Goal: Task Accomplishment & Management: Use online tool/utility

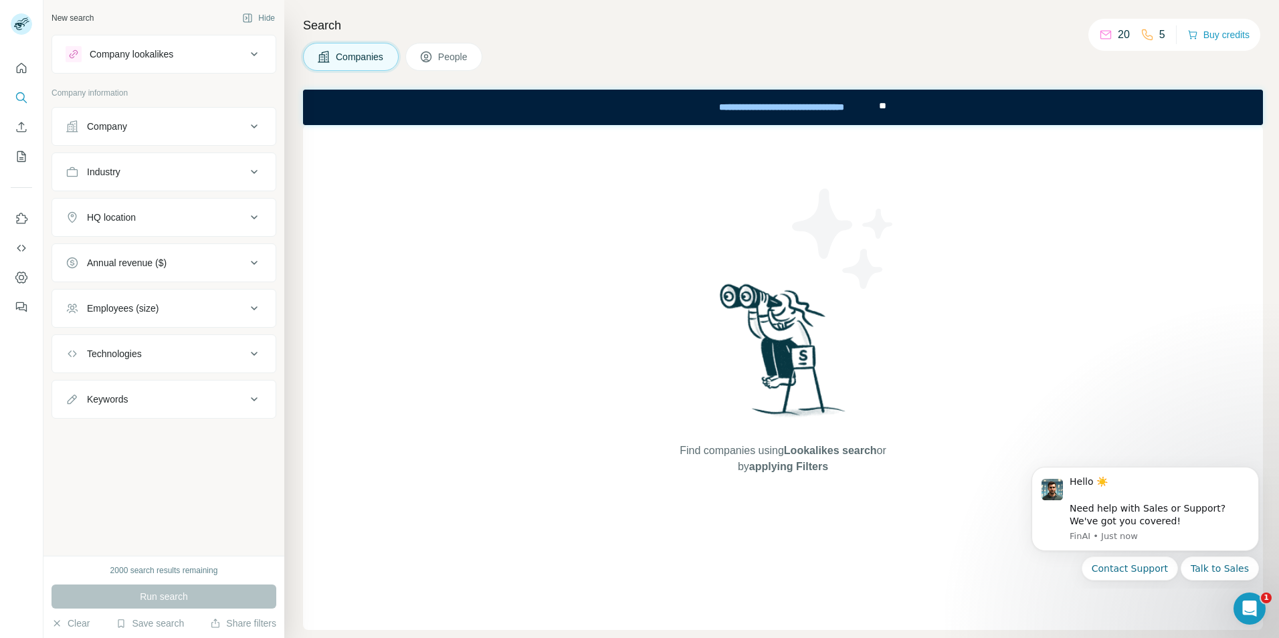
click at [197, 298] on button "Employees (size)" at bounding box center [163, 308] width 223 height 32
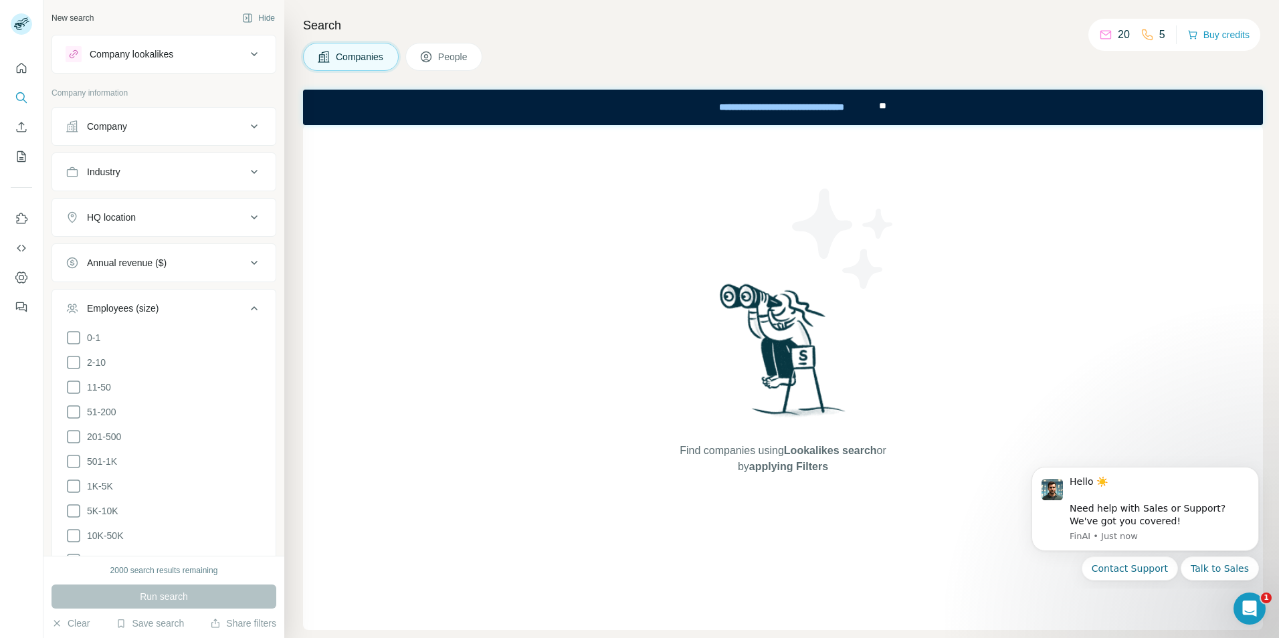
click at [197, 298] on button "Employees (size)" at bounding box center [163, 310] width 223 height 37
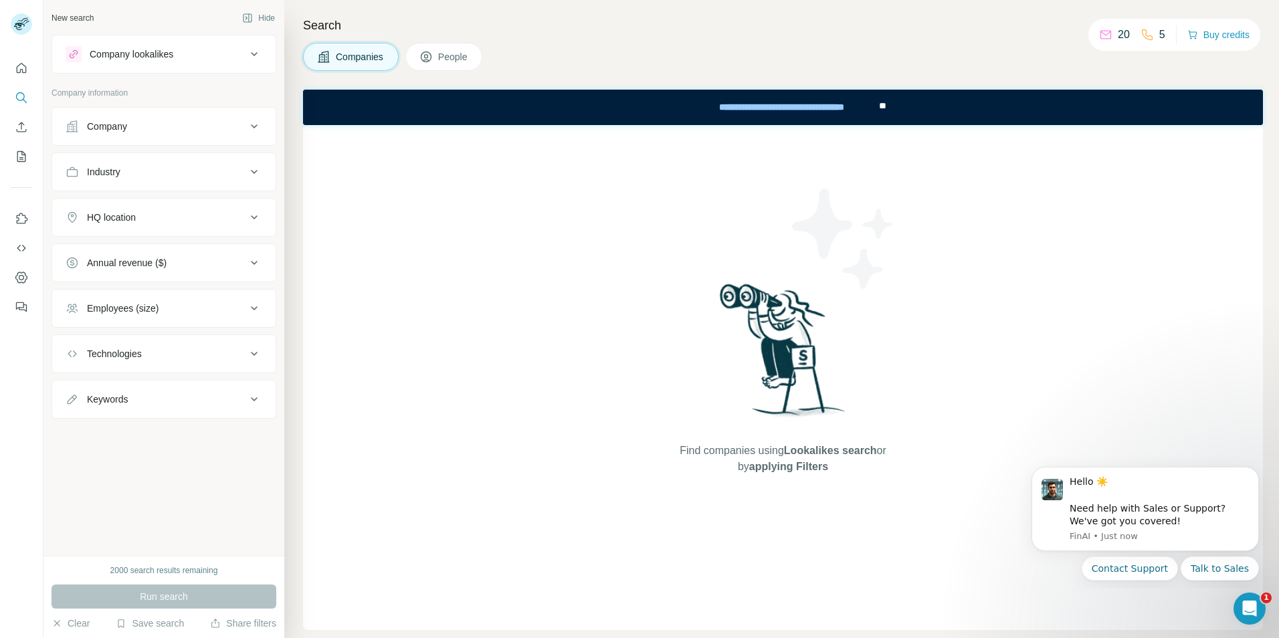
click at [205, 171] on div "Industry" at bounding box center [156, 171] width 181 height 13
click at [198, 217] on div at bounding box center [164, 205] width 197 height 24
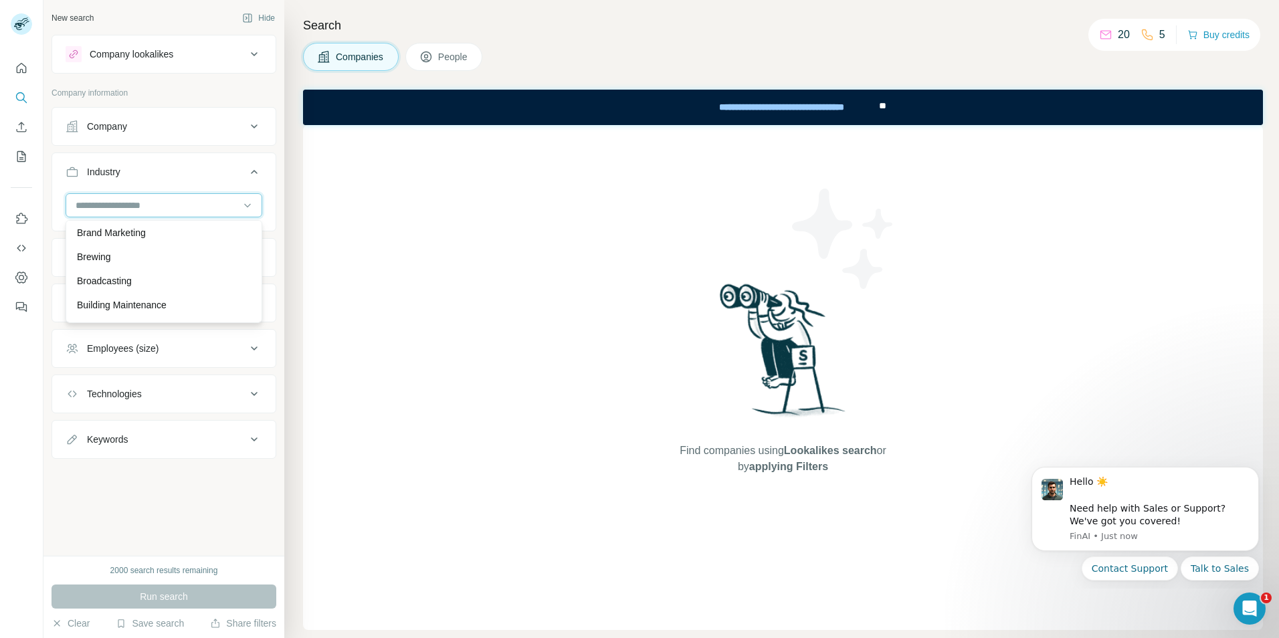
scroll to position [1739, 0]
click at [183, 205] on input at bounding box center [156, 205] width 165 height 15
click at [189, 262] on div "Oil and Gas" at bounding box center [164, 255] width 174 height 13
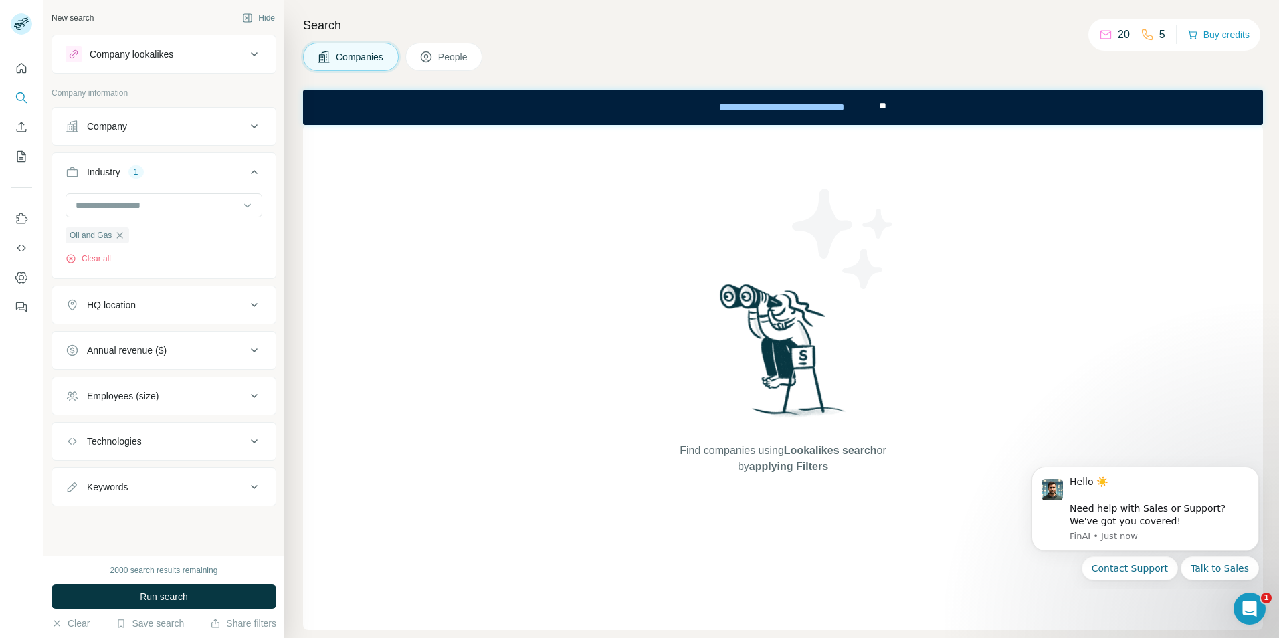
click at [185, 308] on div "HQ location" at bounding box center [156, 304] width 181 height 13
click at [175, 338] on input "text" at bounding box center [164, 338] width 197 height 24
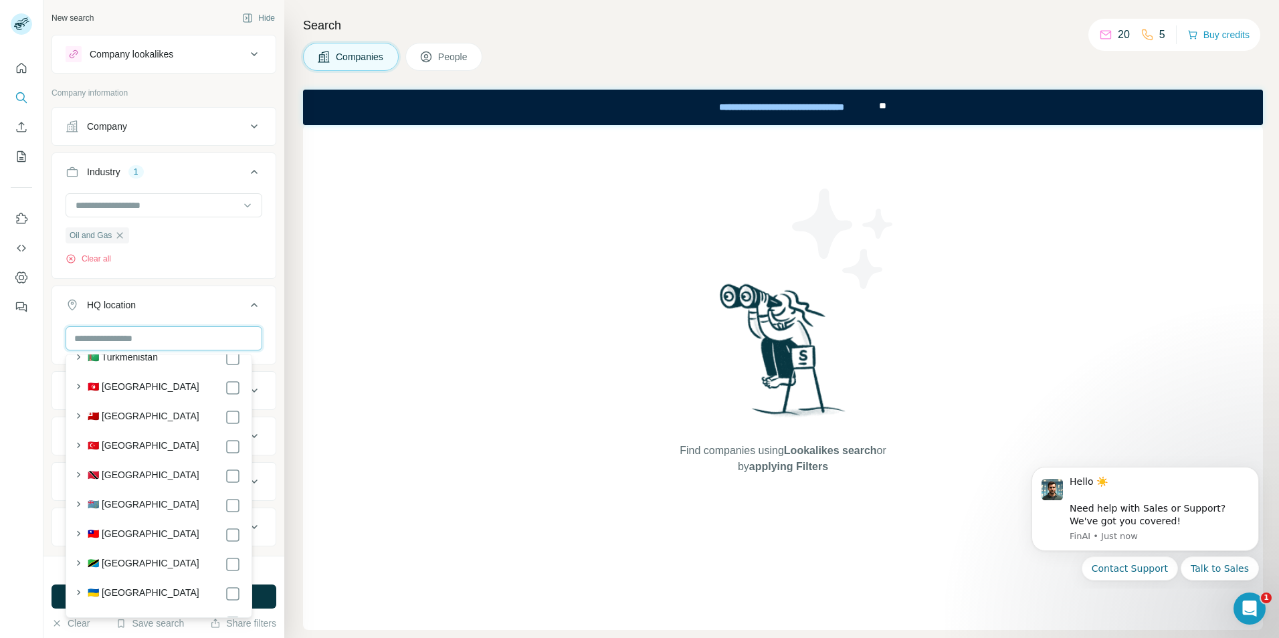
scroll to position [6671, 0]
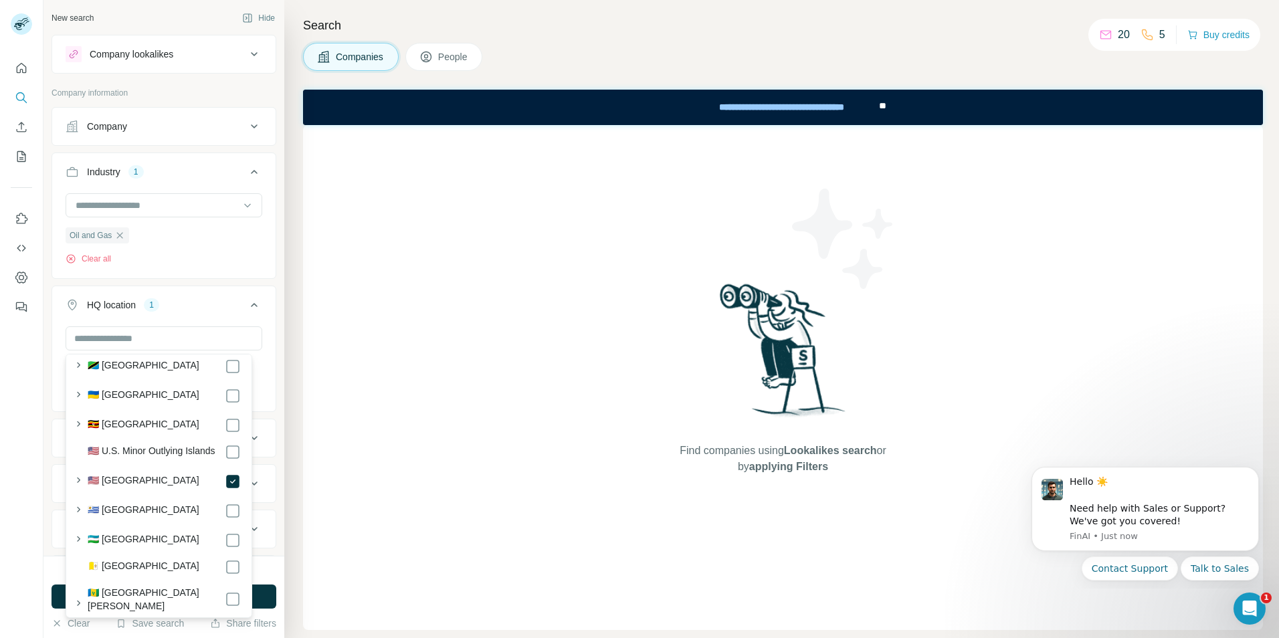
click at [373, 371] on div "Find companies using Lookalikes search or by applying Filters" at bounding box center [783, 377] width 960 height 505
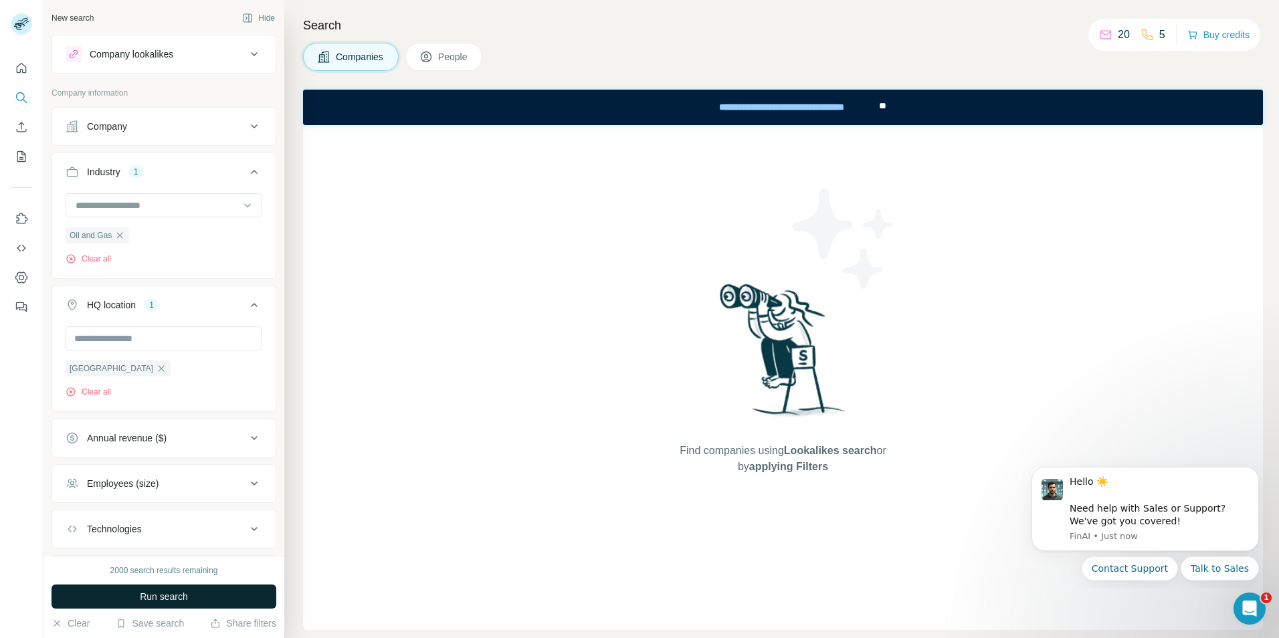
click at [203, 592] on button "Run search" at bounding box center [164, 597] width 225 height 24
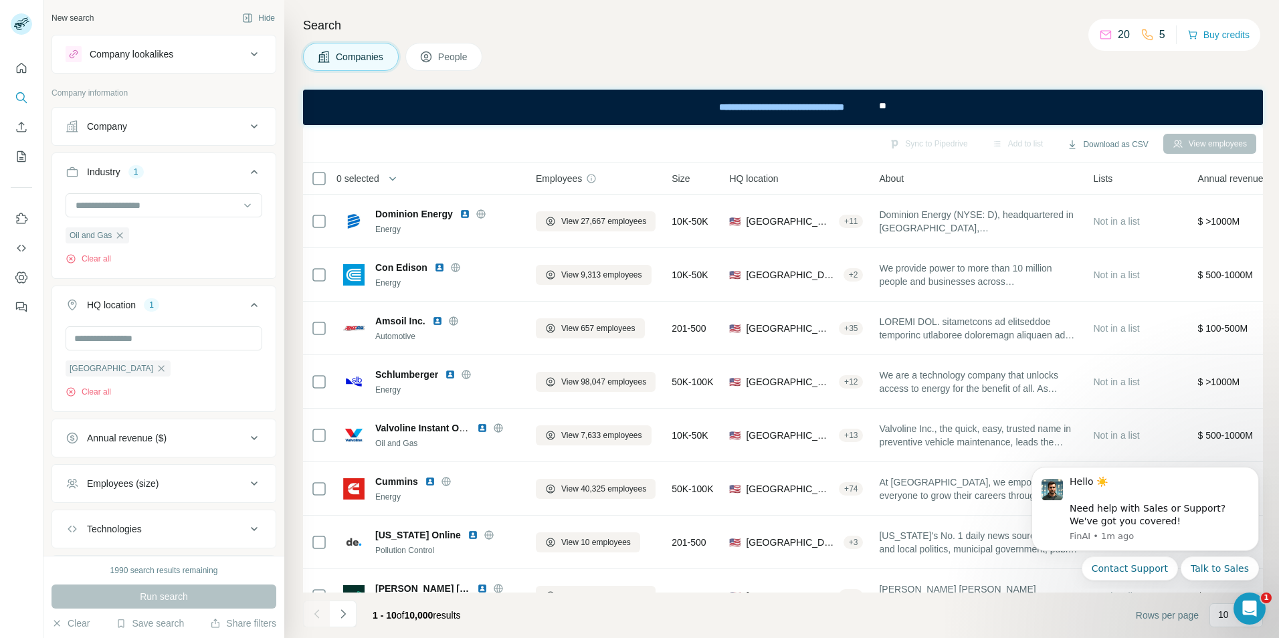
click at [462, 56] on span "People" at bounding box center [453, 56] width 31 height 13
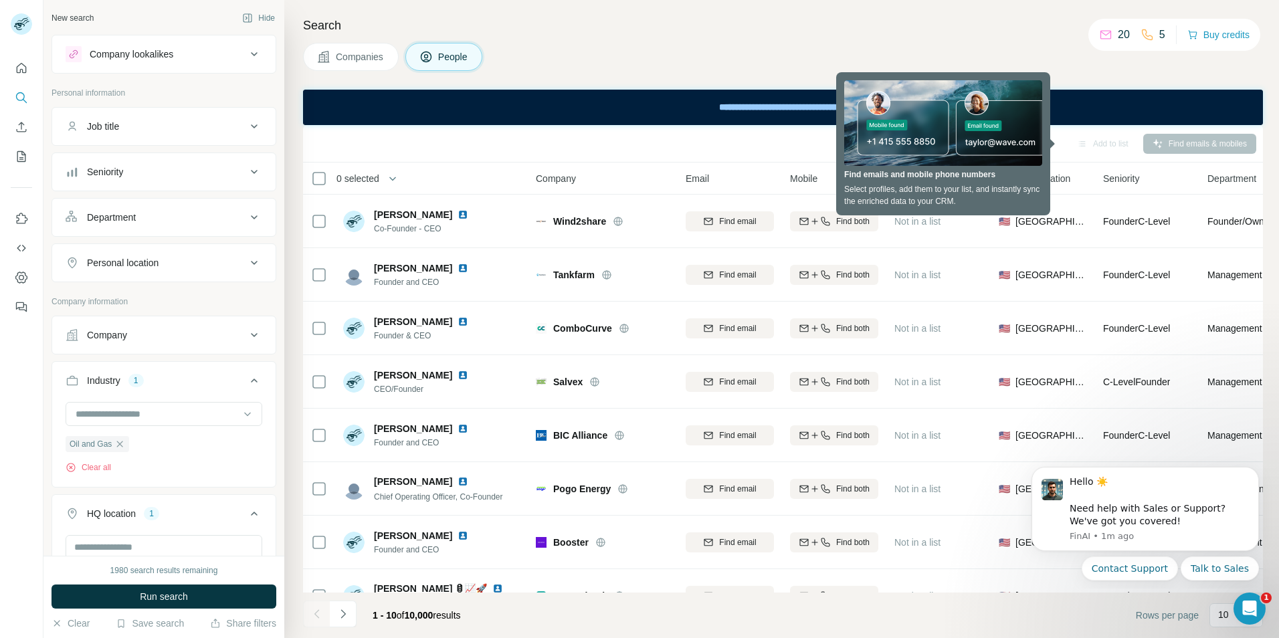
click at [224, 112] on button "Job title" at bounding box center [163, 126] width 223 height 32
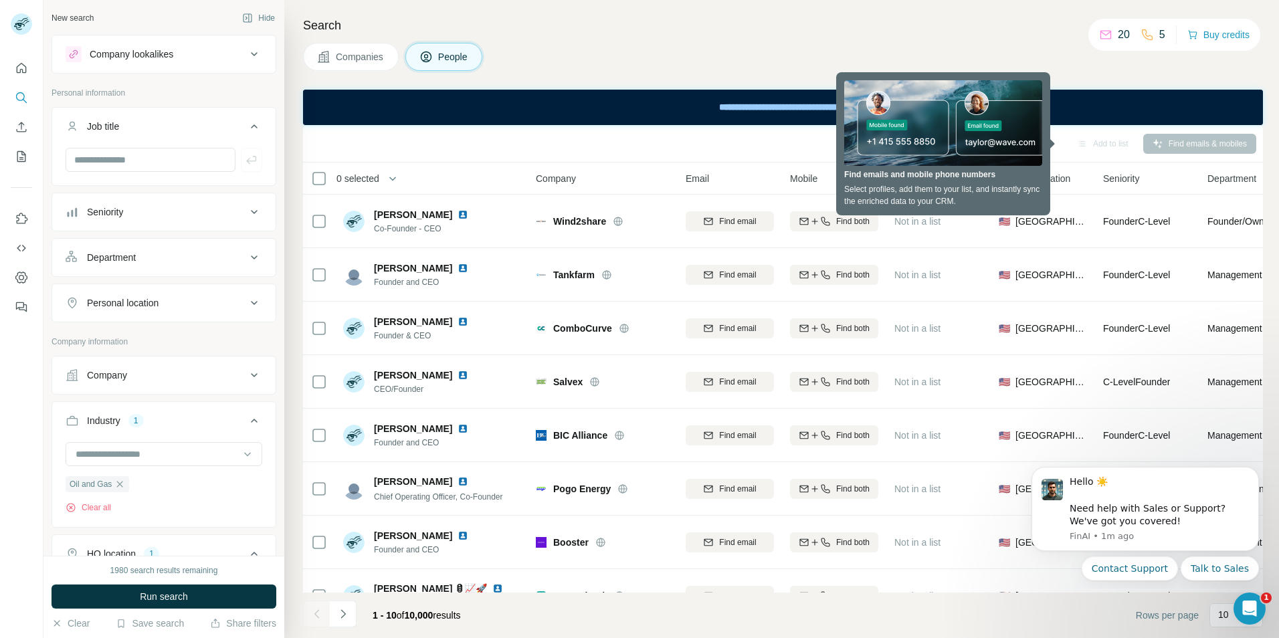
click at [209, 222] on button "Seniority" at bounding box center [163, 212] width 223 height 32
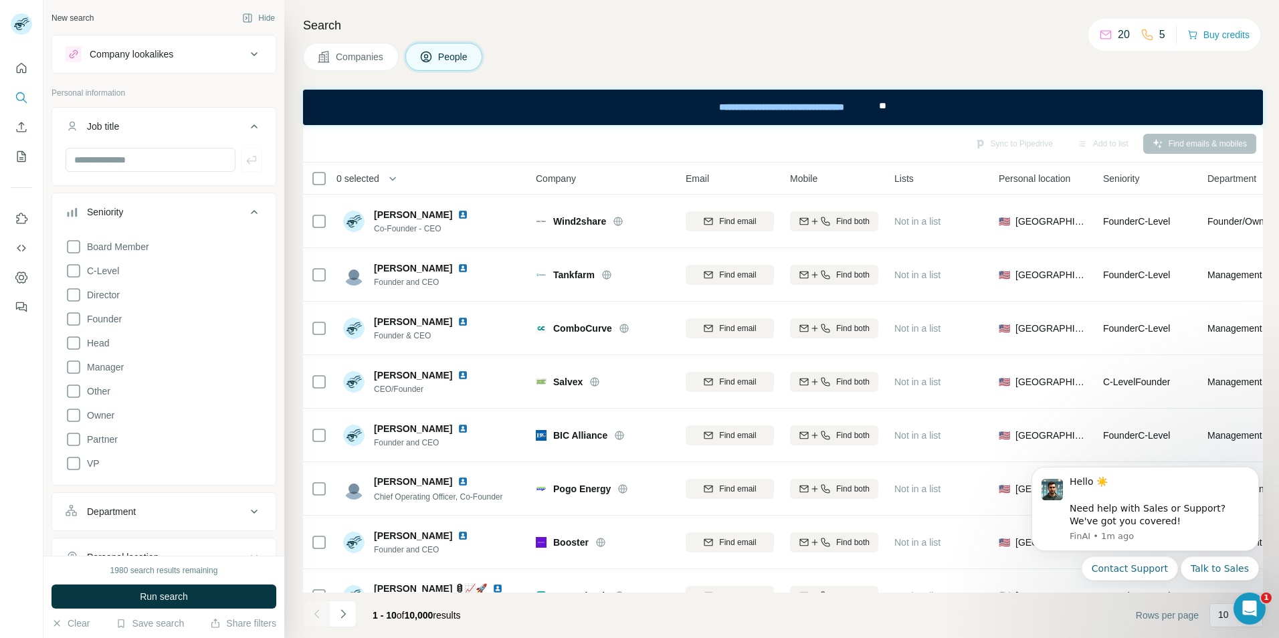
click at [246, 211] on icon at bounding box center [254, 212] width 16 height 16
click at [180, 162] on input "text" at bounding box center [151, 160] width 170 height 24
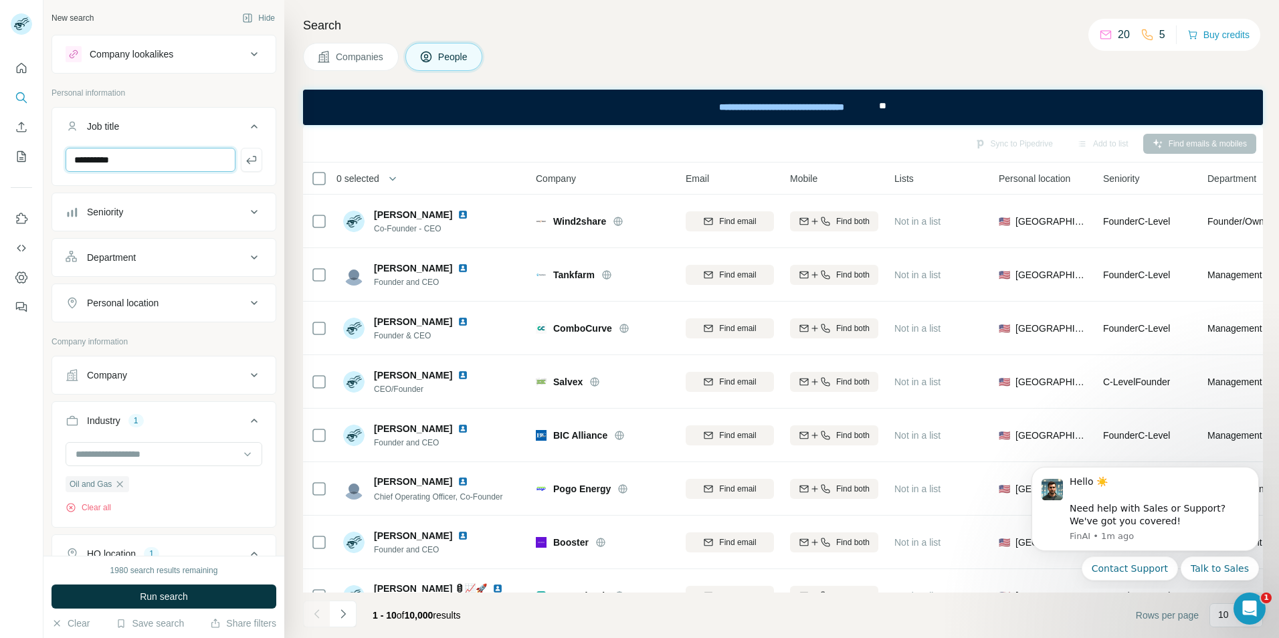
type input "**********"
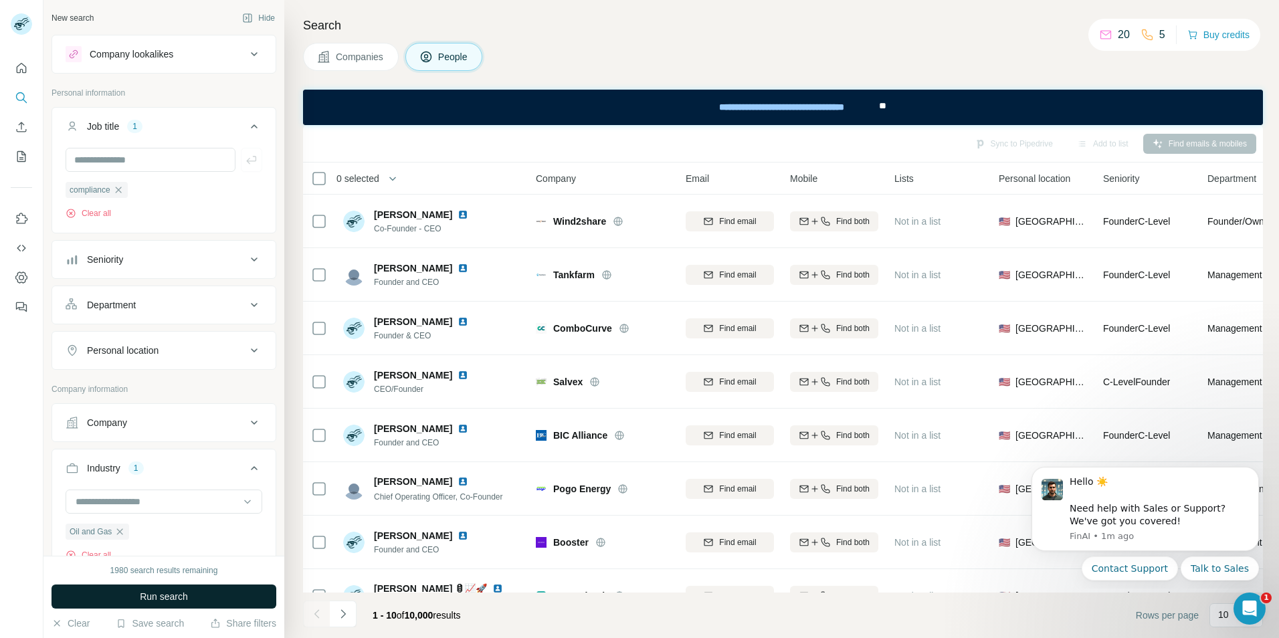
click at [184, 592] on span "Run search" at bounding box center [164, 596] width 48 height 13
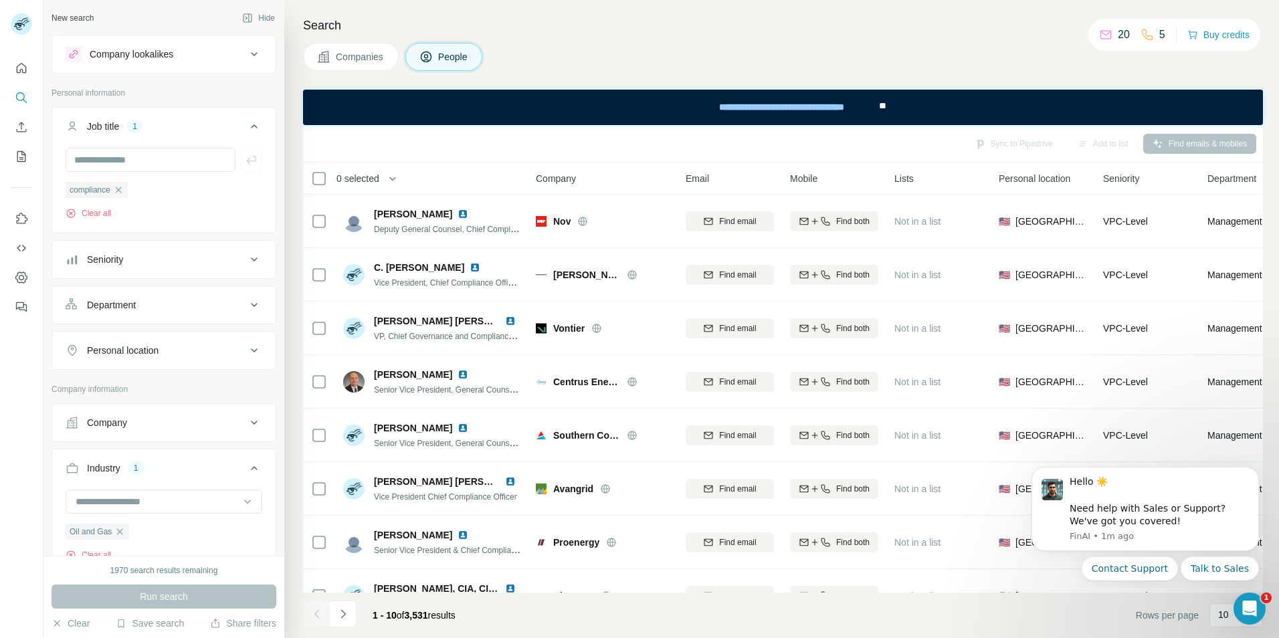
click at [311, 166] on th "0 selected" at bounding box center [410, 179] width 214 height 32
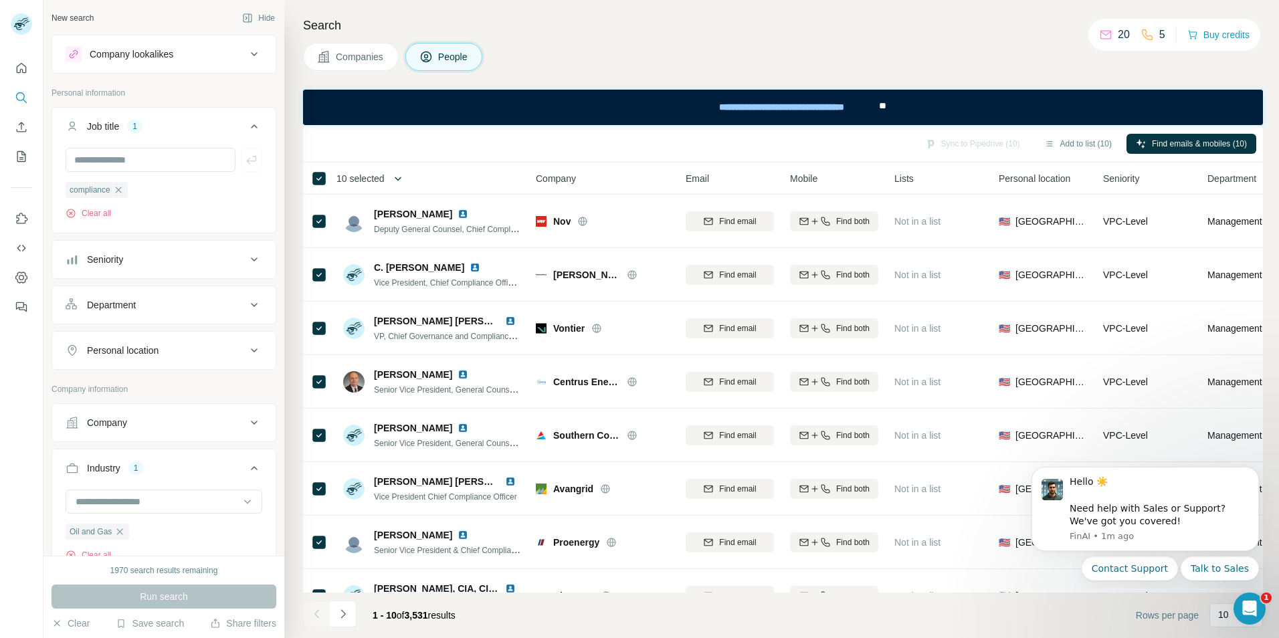
click at [401, 180] on icon "button" at bounding box center [398, 179] width 7 height 4
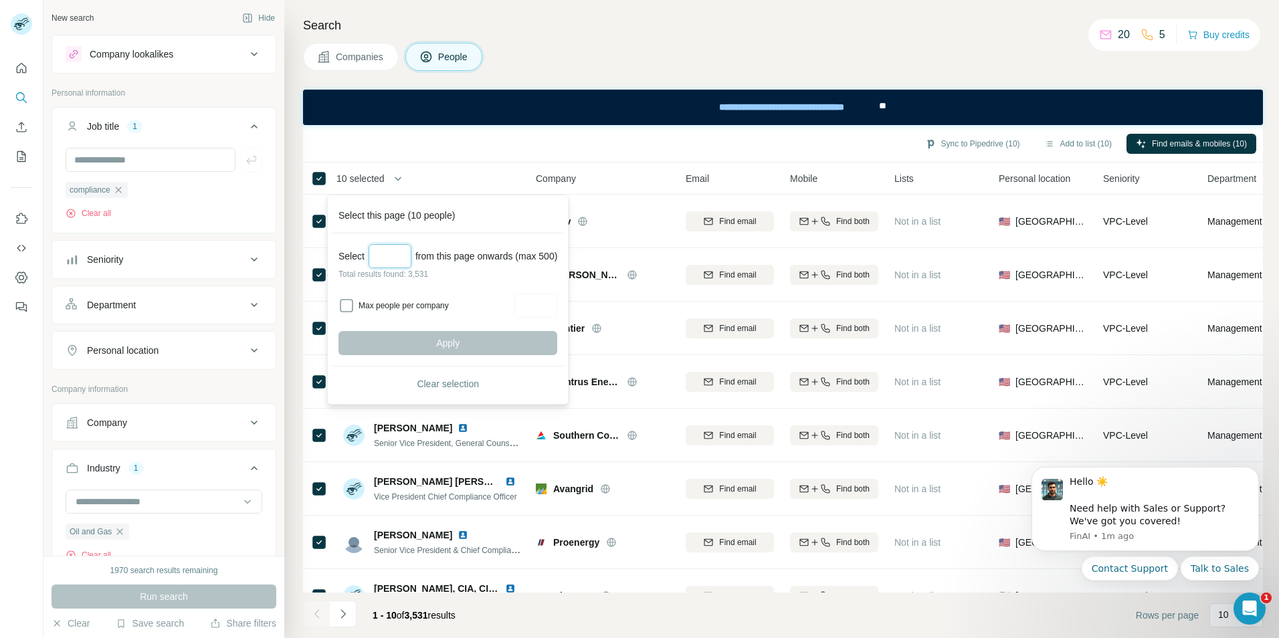
click at [389, 256] on input "Select a number (up to 500)" at bounding box center [390, 256] width 43 height 24
click at [383, 252] on input "Select a number (up to 500)" at bounding box center [390, 256] width 43 height 24
click at [510, 341] on div "Apply" at bounding box center [448, 343] width 219 height 24
click at [404, 256] on input "****" at bounding box center [390, 256] width 43 height 24
drag, startPoint x: 404, startPoint y: 256, endPoint x: 344, endPoint y: 253, distance: 60.3
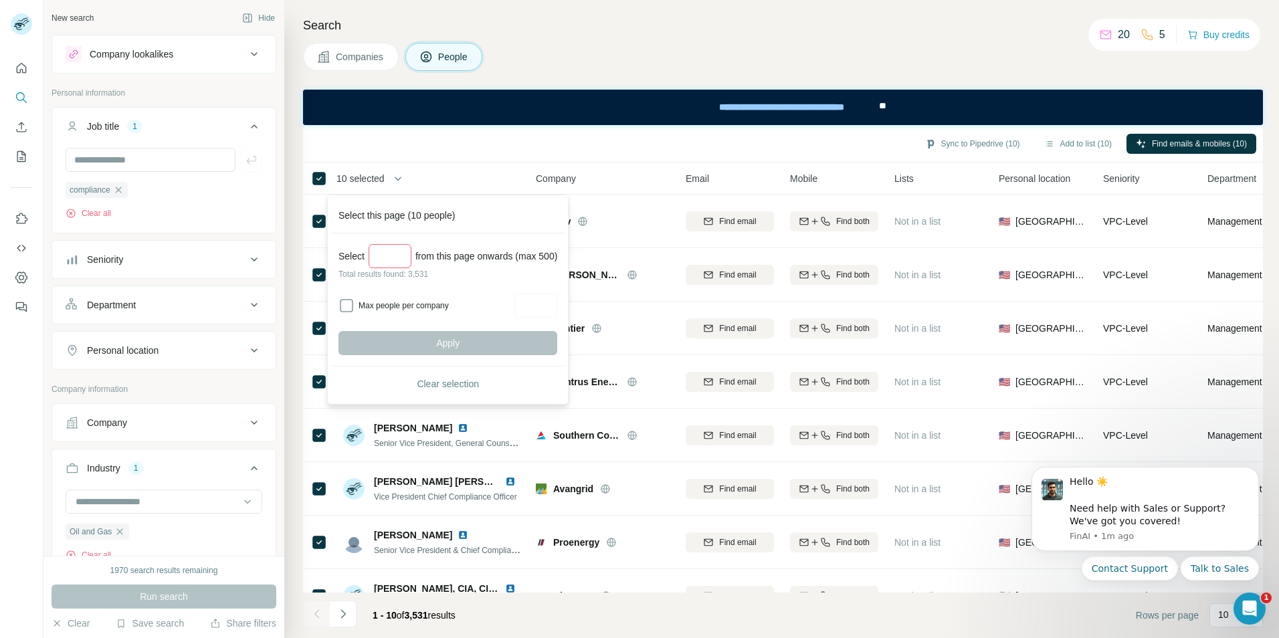
click at [344, 253] on div "Select **** from this page onwards (max 500)" at bounding box center [448, 256] width 219 height 24
type input "***"
click at [430, 342] on button "Apply" at bounding box center [448, 343] width 219 height 24
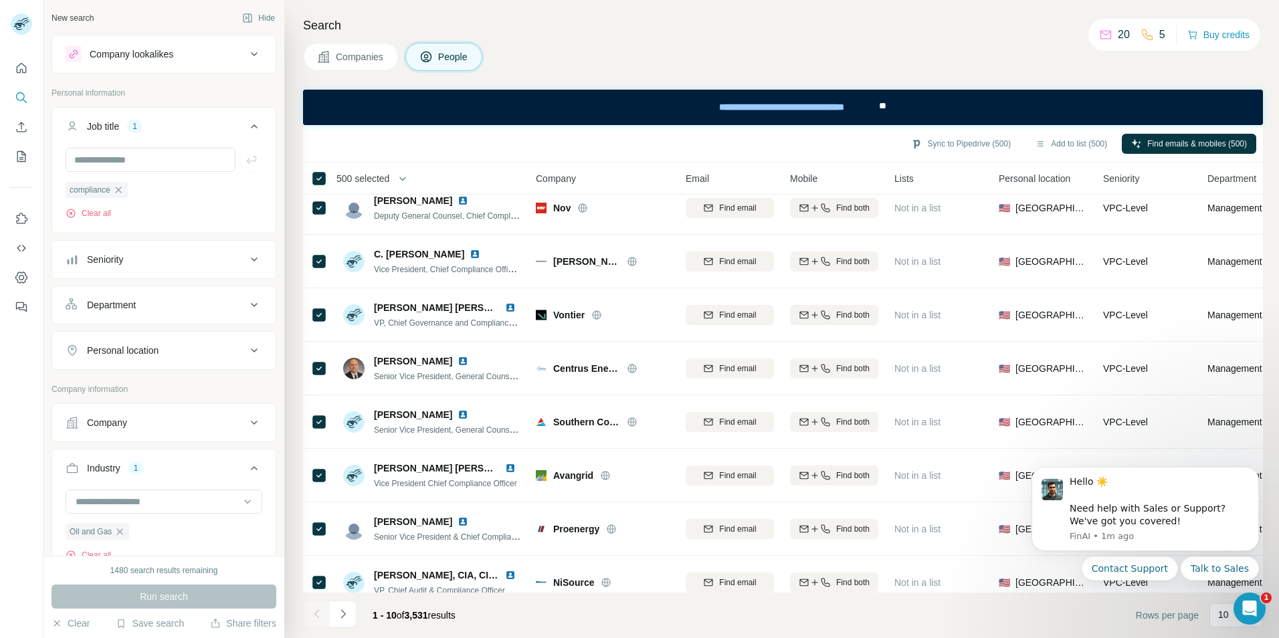
scroll to position [10, 0]
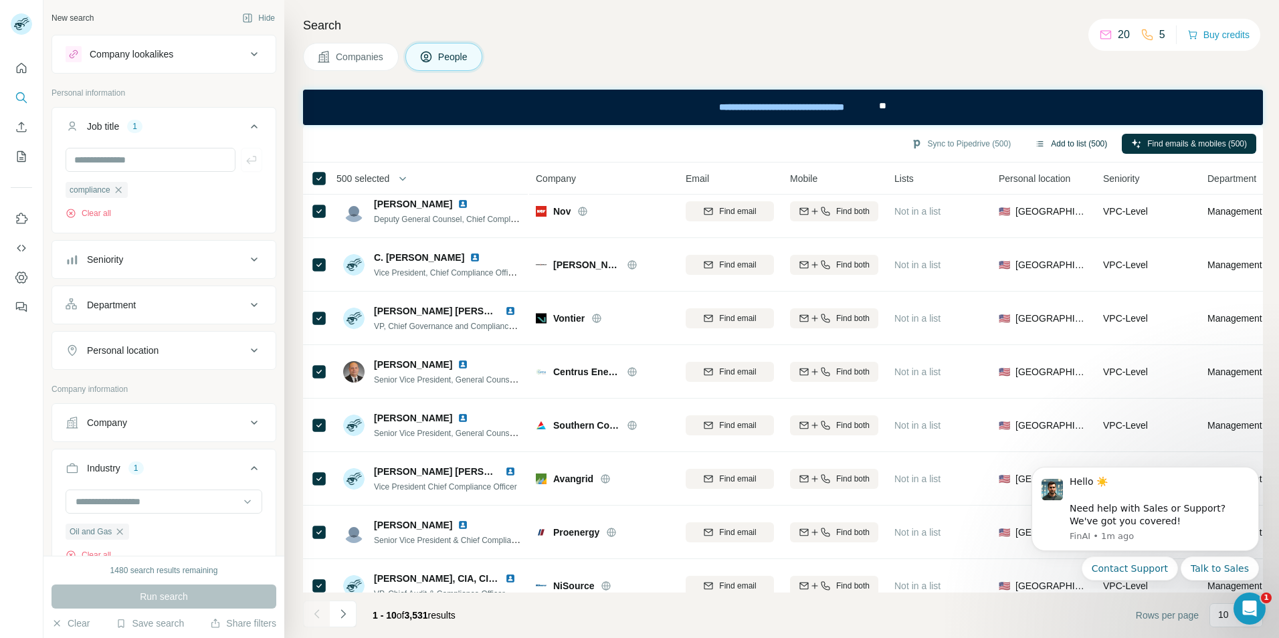
click at [1058, 145] on button "Add to list (500)" at bounding box center [1071, 144] width 91 height 20
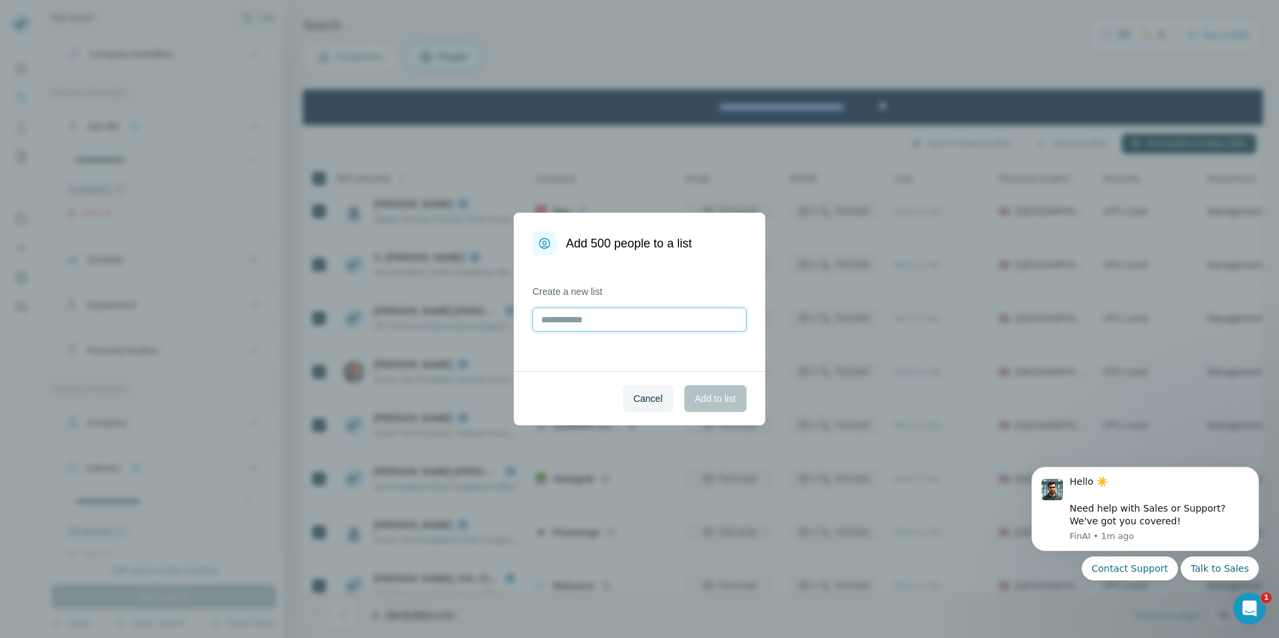
click at [678, 324] on input "text" at bounding box center [640, 320] width 214 height 24
type input "**********"
click at [706, 409] on button "Add to list" at bounding box center [715, 398] width 62 height 27
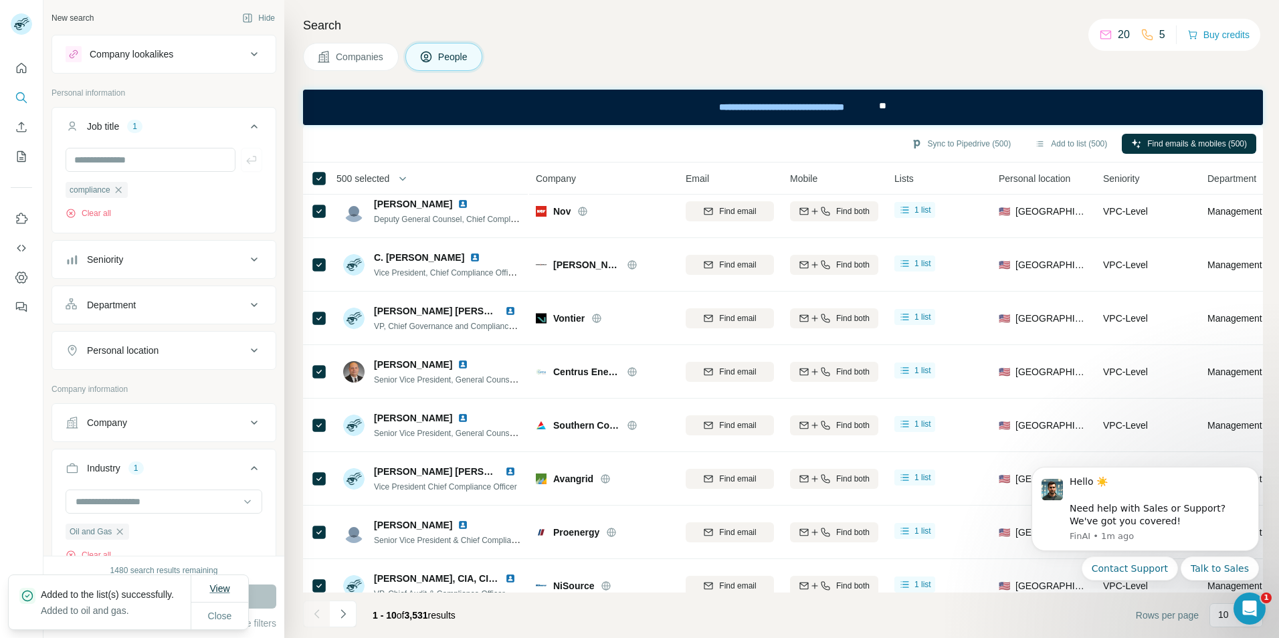
click at [224, 583] on span "View" at bounding box center [219, 588] width 20 height 11
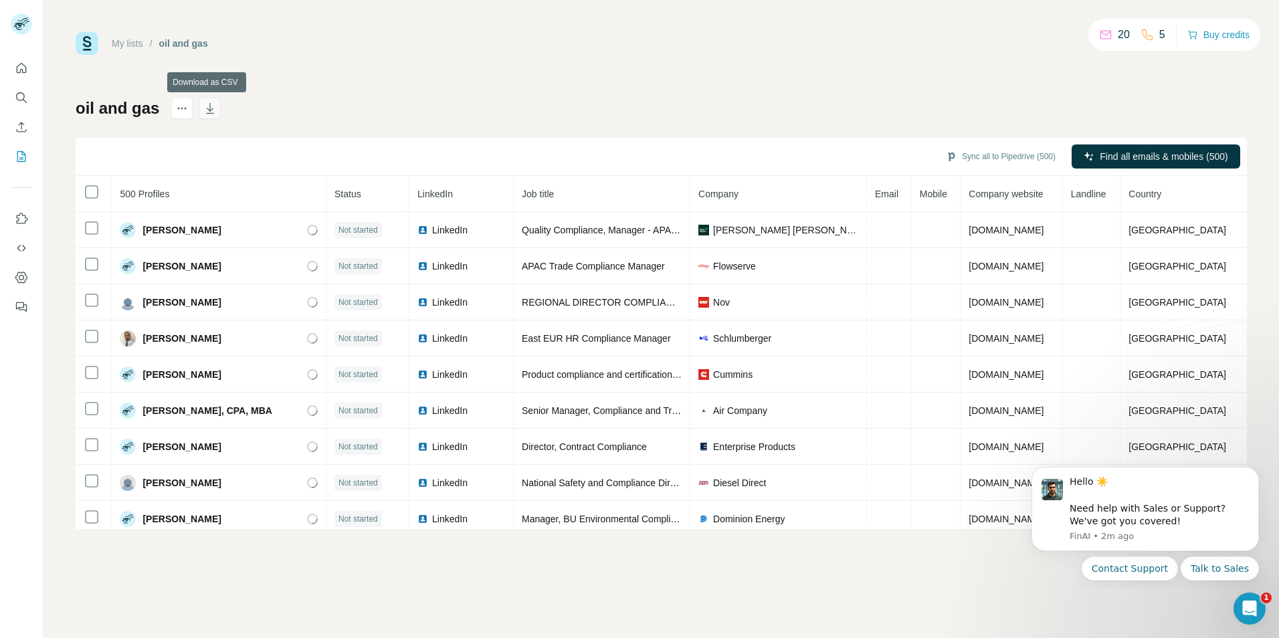
click at [209, 115] on button "button" at bounding box center [209, 108] width 21 height 21
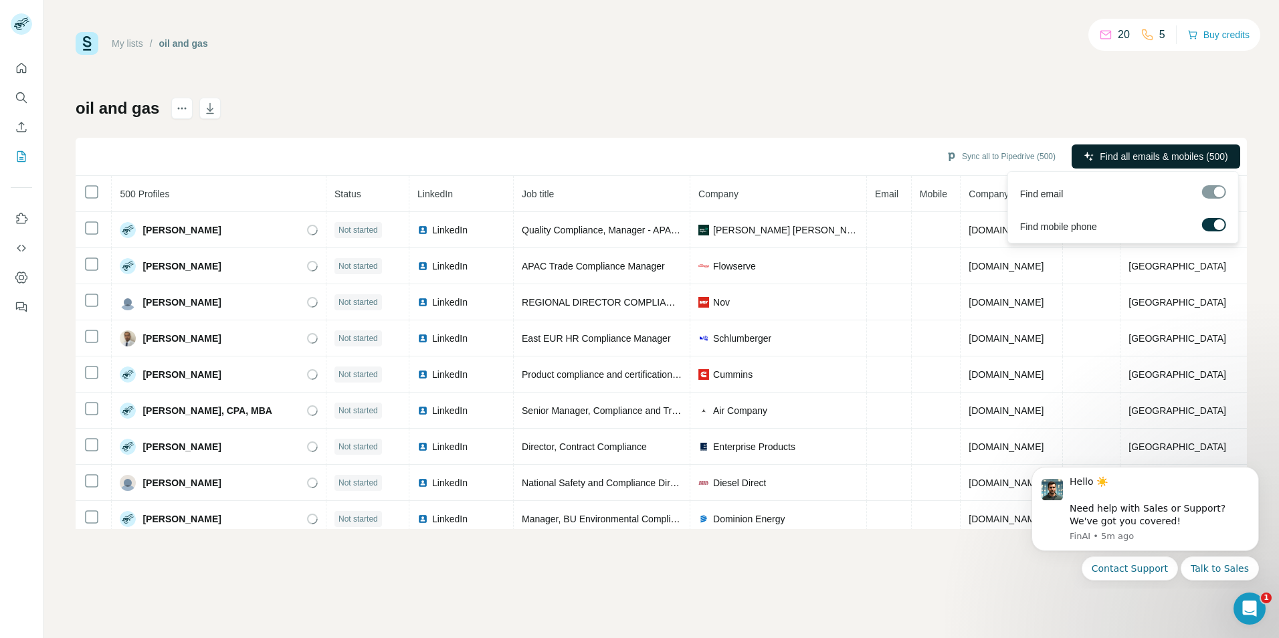
click at [1100, 151] on span "Find all emails & mobiles (500)" at bounding box center [1164, 156] width 128 height 13
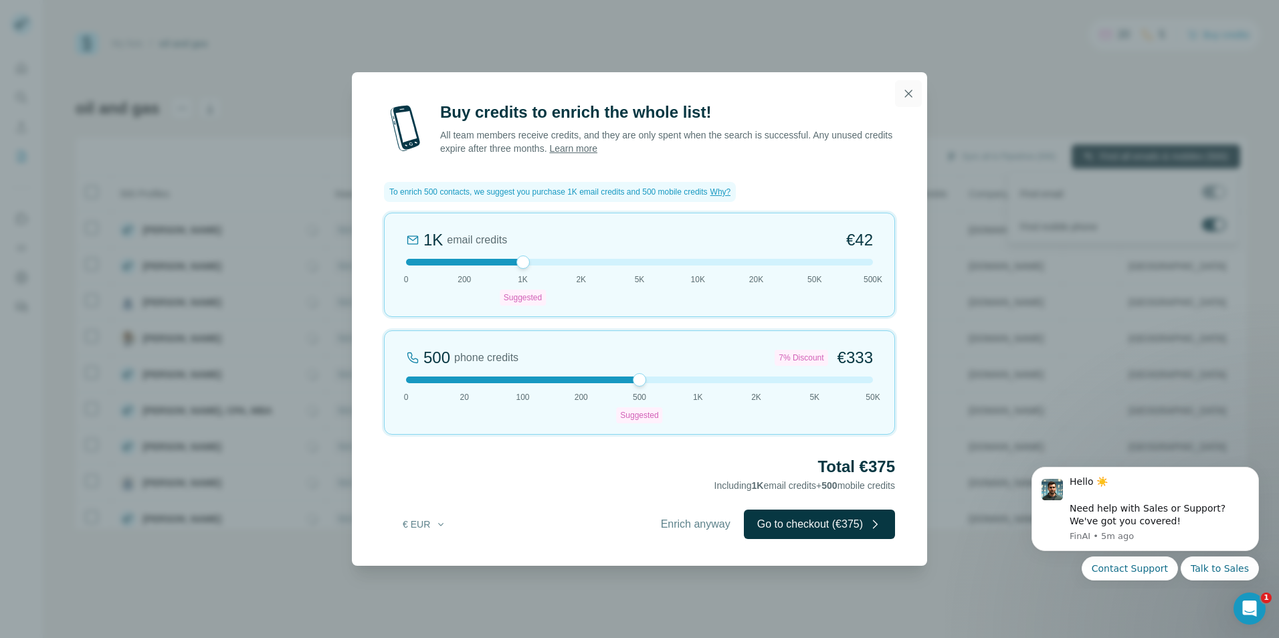
click at [904, 98] on icon "button" at bounding box center [908, 93] width 13 height 13
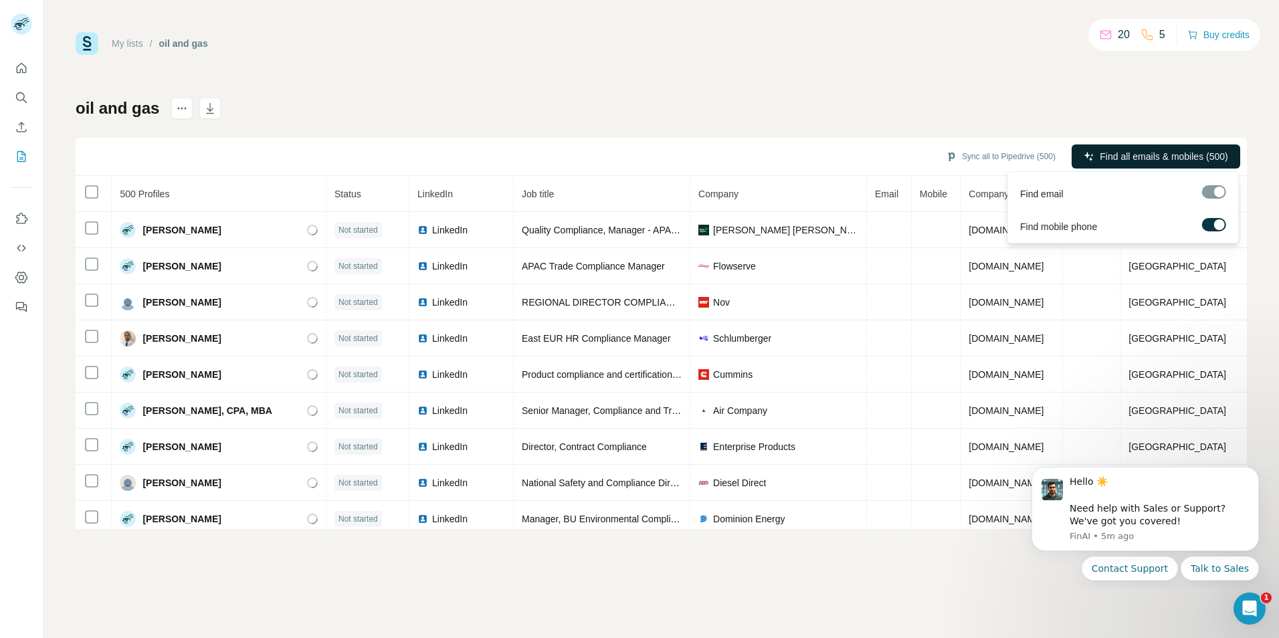
click at [1217, 193] on div at bounding box center [1214, 191] width 24 height 13
click at [1210, 222] on label at bounding box center [1214, 224] width 24 height 13
click at [1208, 189] on div at bounding box center [1214, 191] width 24 height 13
click at [1212, 159] on span "Find all emails (500)" at bounding box center [1187, 156] width 84 height 13
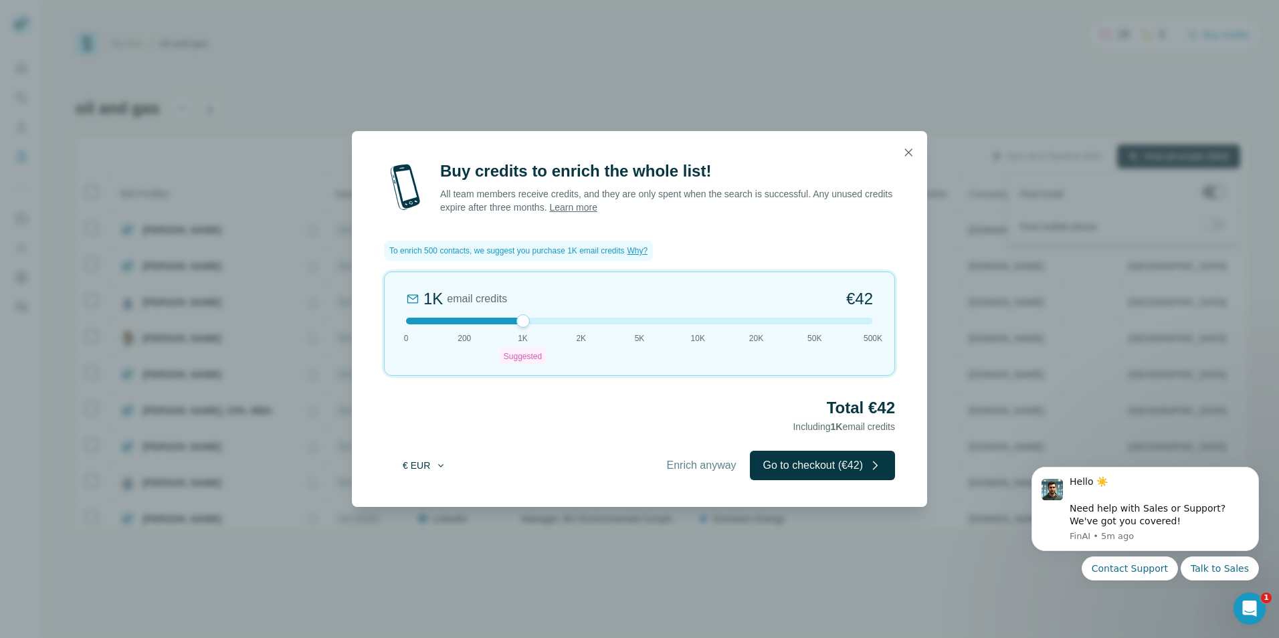
click at [414, 474] on button "€ EUR" at bounding box center [424, 466] width 62 height 24
click at [414, 490] on span "$ USD" at bounding box center [408, 495] width 27 height 13
click at [912, 159] on button "button" at bounding box center [908, 152] width 27 height 27
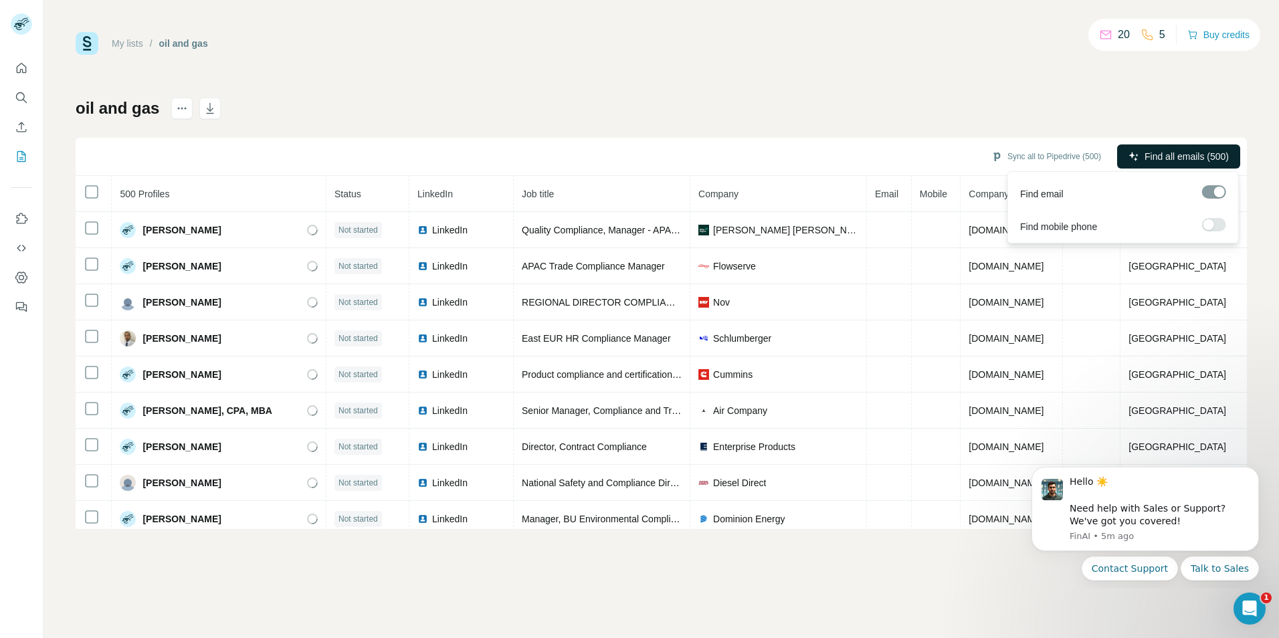
click at [891, 128] on div "oil and gas Sync all to Pipedrive (500) Find all emails (500) 500 Profiles Stat…" at bounding box center [661, 314] width 1171 height 432
click at [1040, 157] on button "Sync all to Pipedrive (500)" at bounding box center [1046, 157] width 128 height 20
click at [917, 139] on div "Sync all to Pipedrive (500) Find all emails (500)" at bounding box center [661, 157] width 1171 height 38
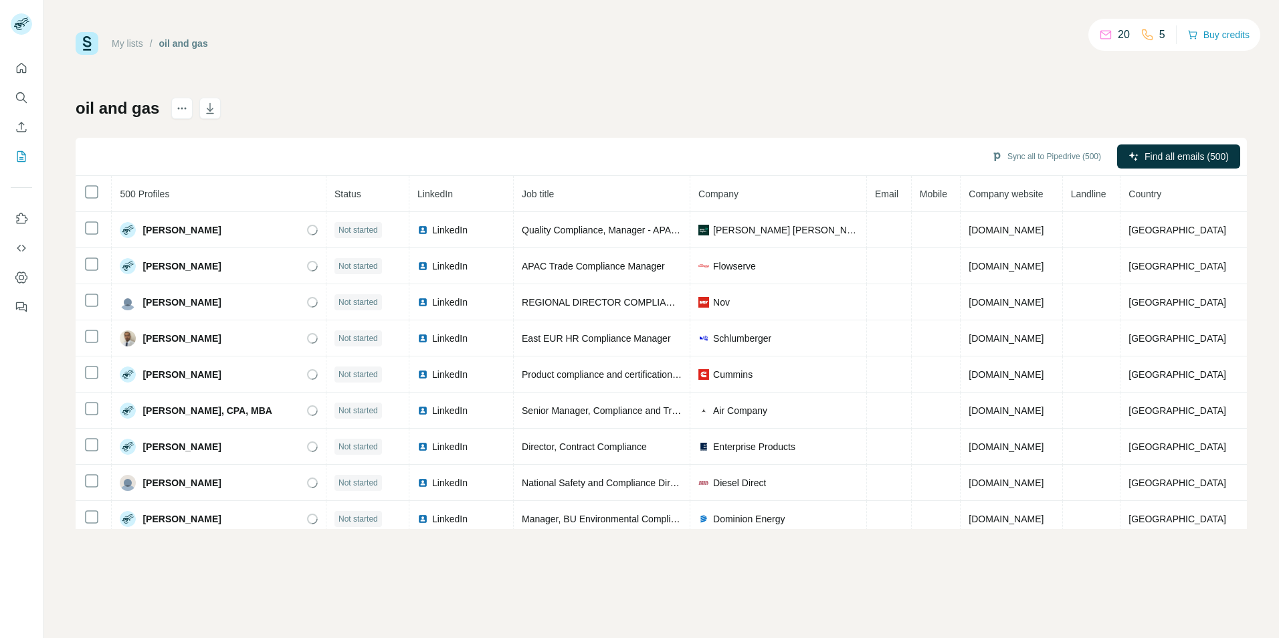
click at [577, 134] on div "oil and gas Sync all to Pipedrive (500) Find all emails (500) 500 Profiles Stat…" at bounding box center [661, 314] width 1171 height 432
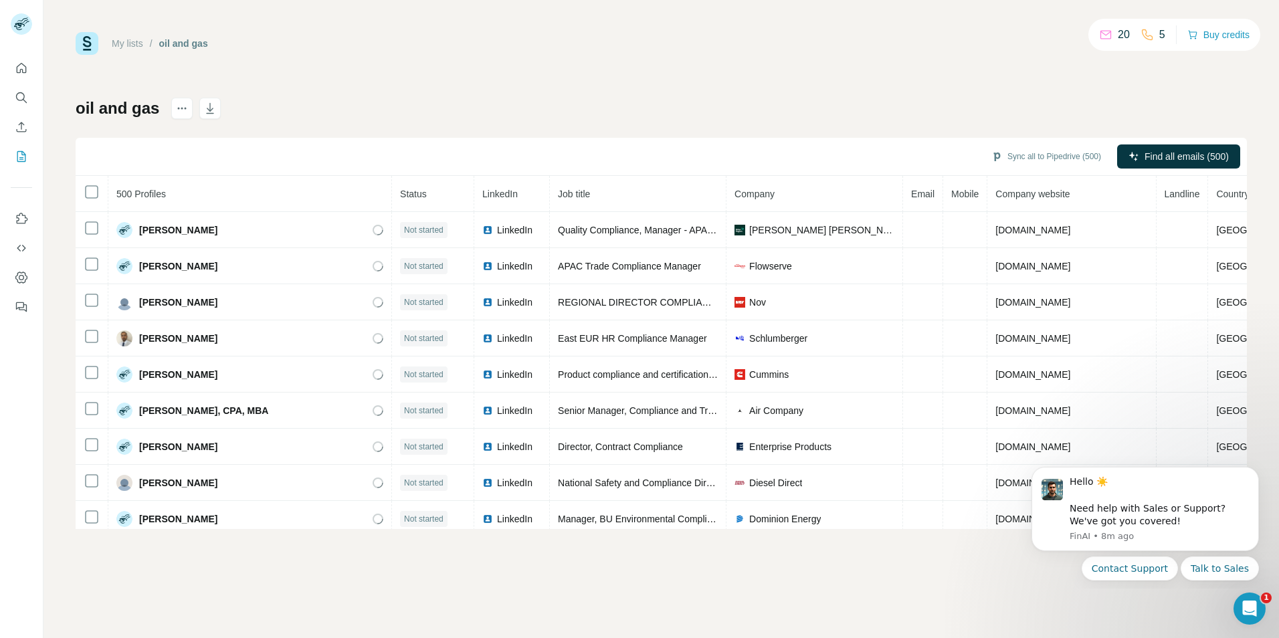
click at [1101, 34] on icon at bounding box center [1106, 33] width 11 height 5
click at [1148, 31] on icon at bounding box center [1147, 34] width 13 height 13
click at [1013, 70] on div "My lists / oil and gas 20 5 Buy credits oil and gas Sync all to Pipedrive (500)…" at bounding box center [661, 280] width 1171 height 497
